Goal: Information Seeking & Learning: Learn about a topic

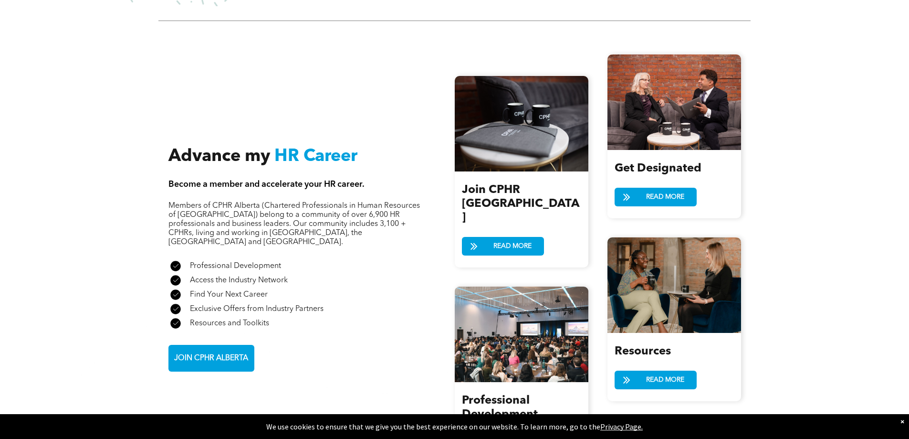
scroll to position [1050, 0]
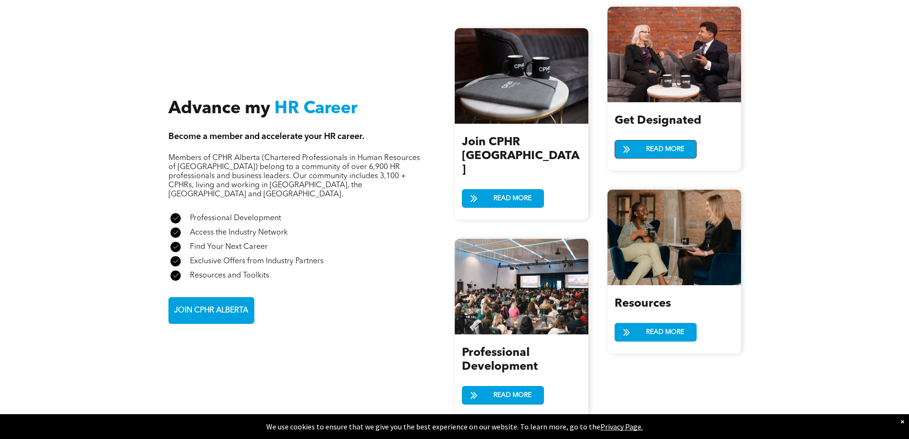
click at [663, 149] on span "READ MORE" at bounding box center [665, 149] width 45 height 18
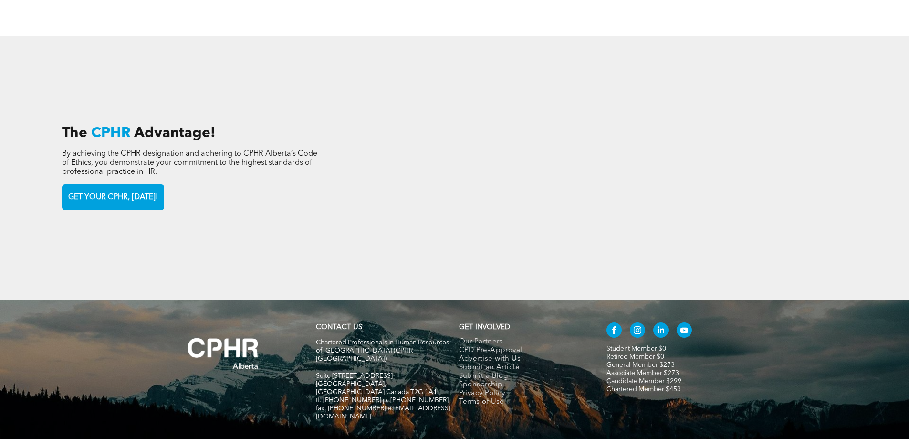
scroll to position [1502, 0]
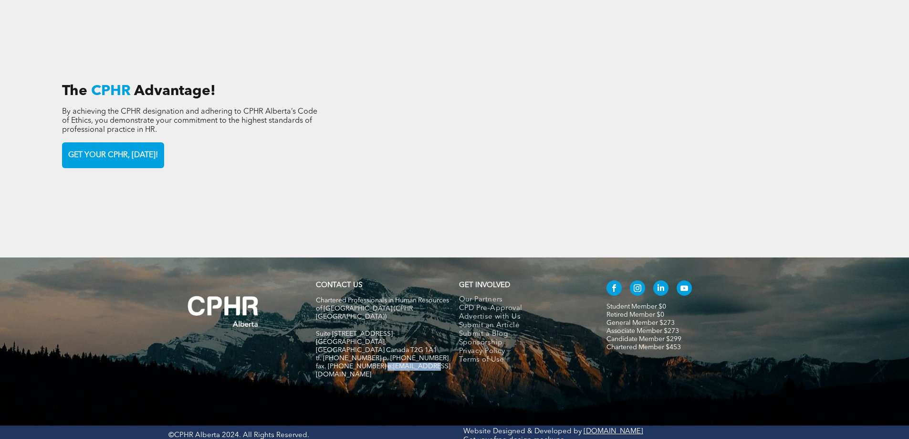
drag, startPoint x: 431, startPoint y: 345, endPoint x: 378, endPoint y: 343, distance: 53.0
click at [378, 362] on h5 "fax. [PHONE_NUMBER] e:[EMAIL_ADDRESS][DOMAIN_NAME]" at bounding box center [383, 370] width 135 height 16
copy span "info@cphrab.ca"
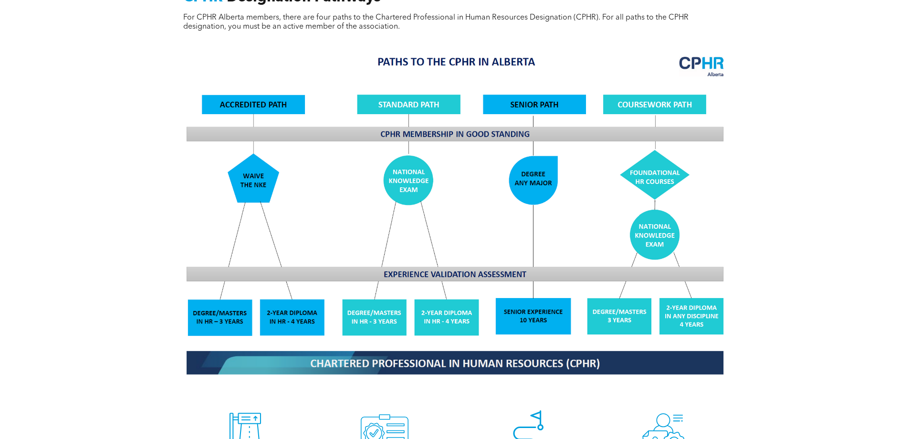
scroll to position [716, 0]
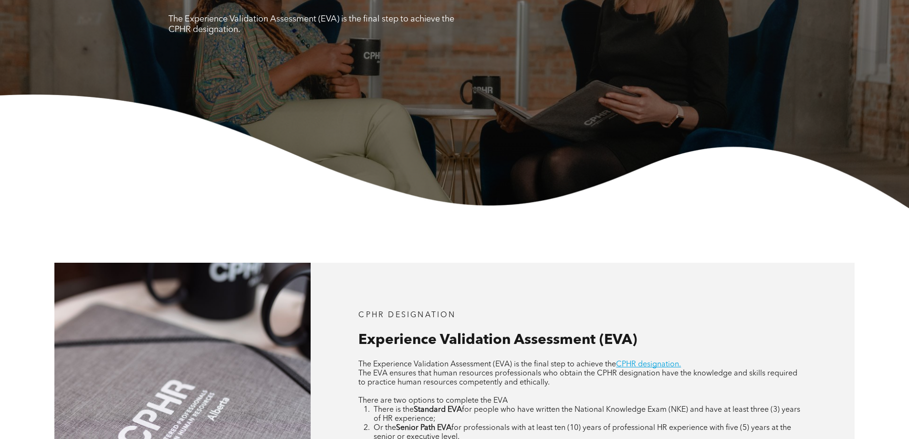
scroll to position [430, 0]
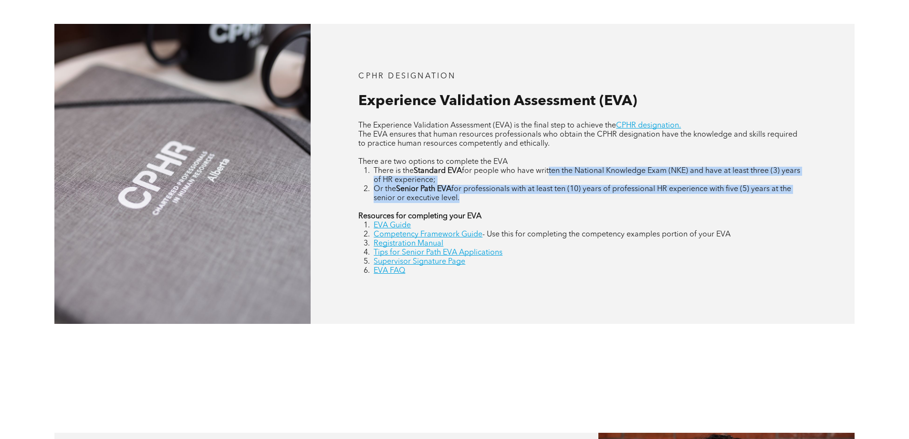
drag, startPoint x: 552, startPoint y: 172, endPoint x: 599, endPoint y: 203, distance: 55.7
click at [599, 203] on div "The Experience Validation Assessment (EVA) is the final step to achieve the CPH…" at bounding box center [582, 198] width 448 height 154
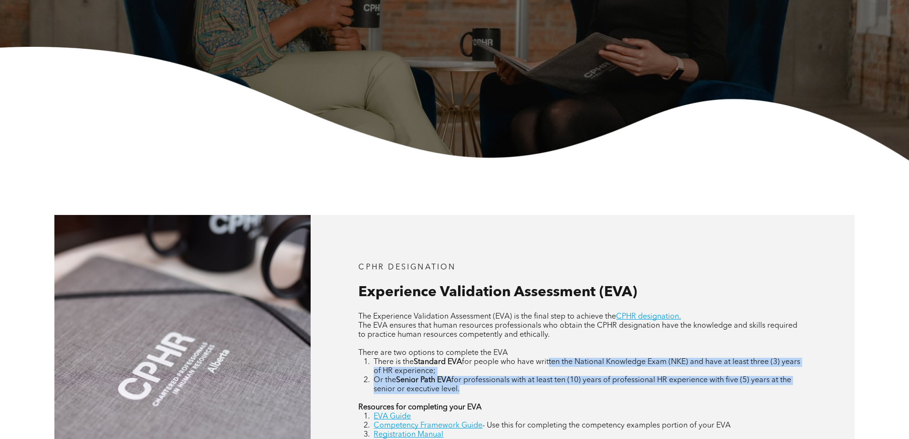
scroll to position [143, 0]
